Goal: Task Accomplishment & Management: Use online tool/utility

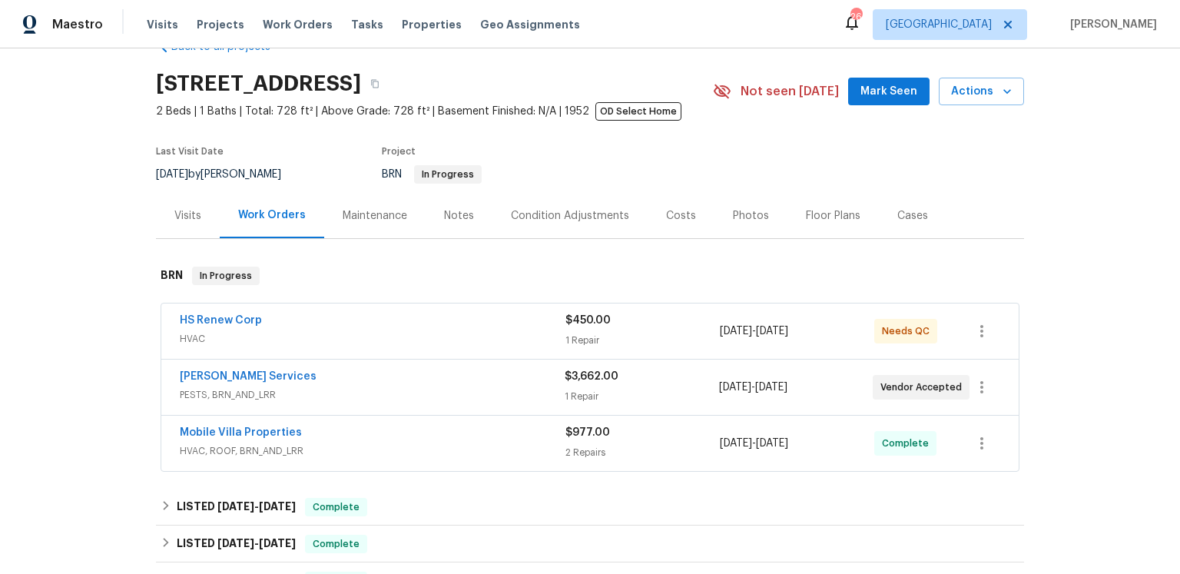
scroll to position [234, 0]
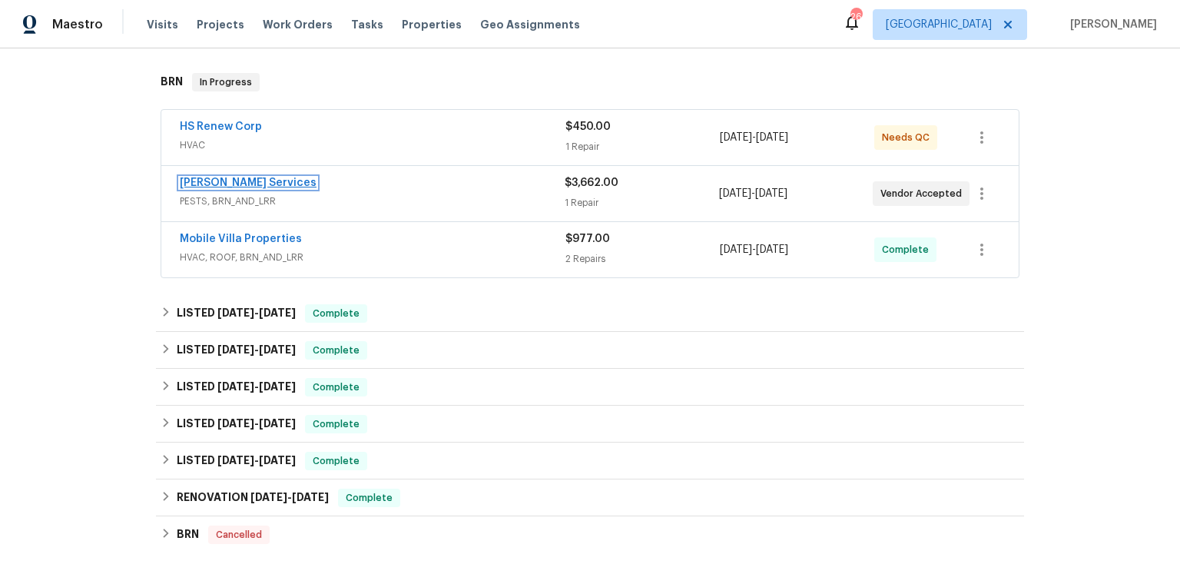
click at [252, 188] on link "[PERSON_NAME] Services" at bounding box center [248, 182] width 137 height 11
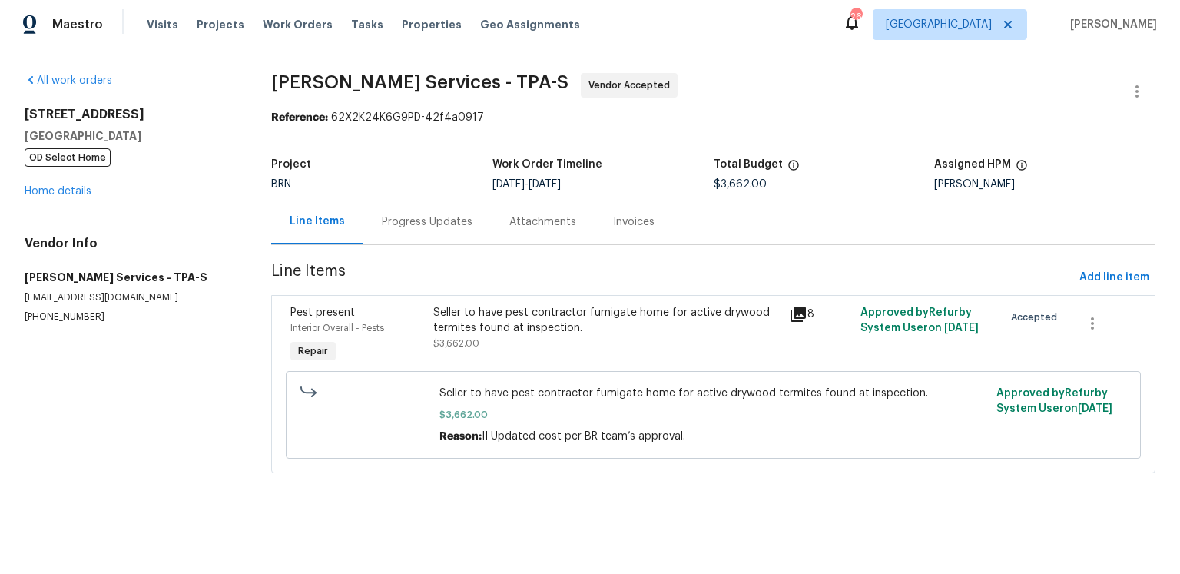
click at [456, 230] on div "Progress Updates" at bounding box center [427, 221] width 91 height 15
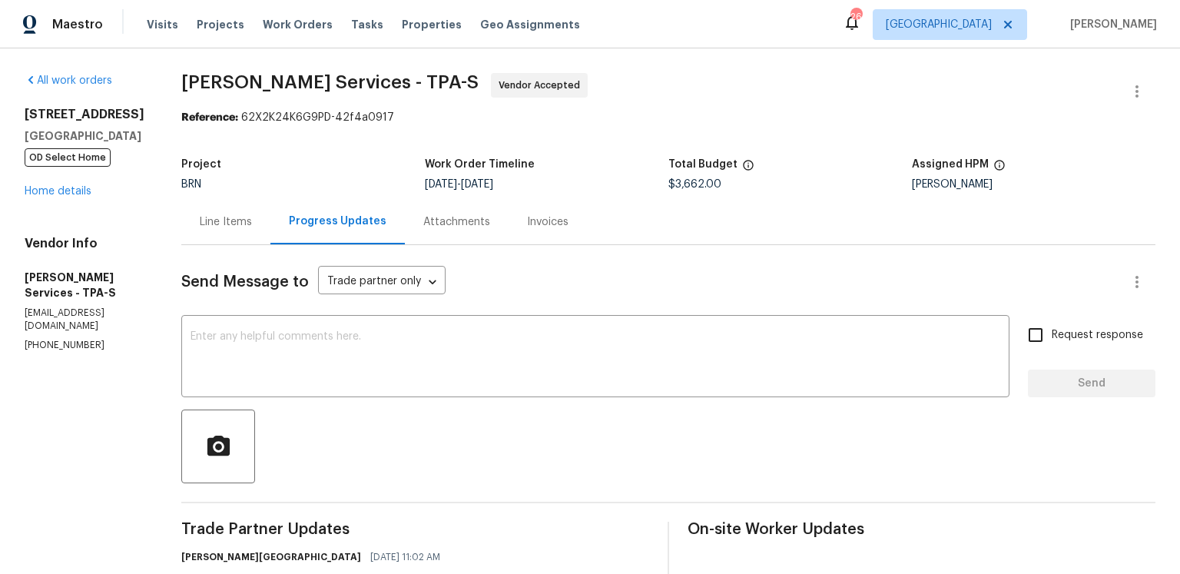
click at [125, 352] on p "[PHONE_NUMBER]" at bounding box center [85, 345] width 120 height 13
drag, startPoint x: 115, startPoint y: 358, endPoint x: 30, endPoint y: 363, distance: 85.4
click at [802, 107] on span "[PERSON_NAME] Services - TPA-S Vendor Accepted" at bounding box center [649, 91] width 937 height 37
